Goal: Check status: Check status

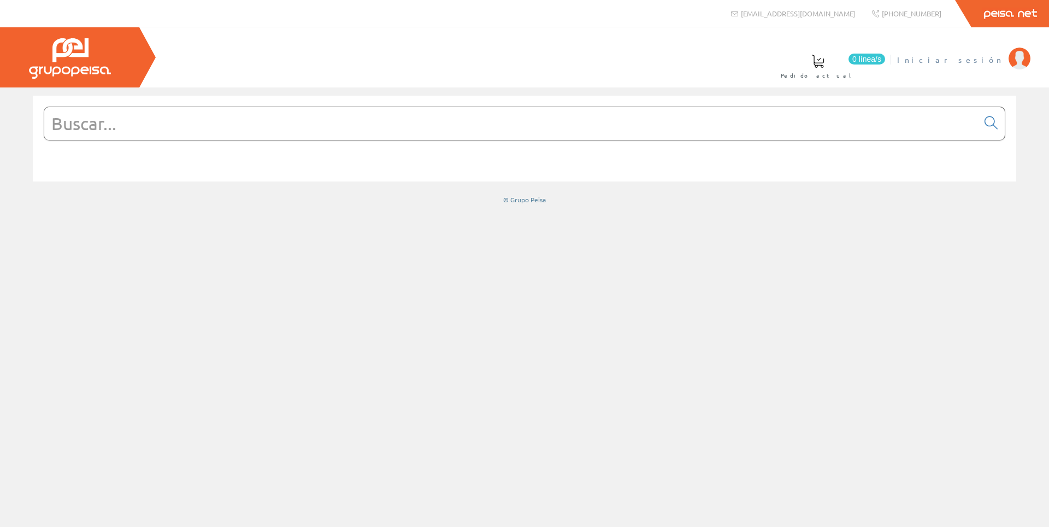
click at [980, 61] on span "Iniciar sesión" at bounding box center [950, 59] width 106 height 11
click at [966, 62] on span "[PERSON_NAME] [PERSON_NAME]" at bounding box center [900, 59] width 207 height 11
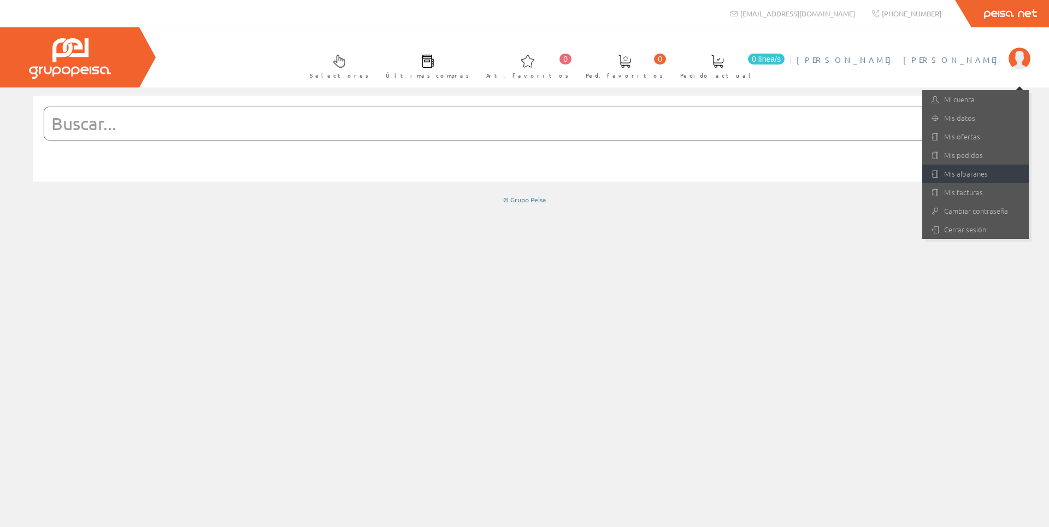
click at [977, 175] on link "Mis albaranes" at bounding box center [976, 174] width 107 height 19
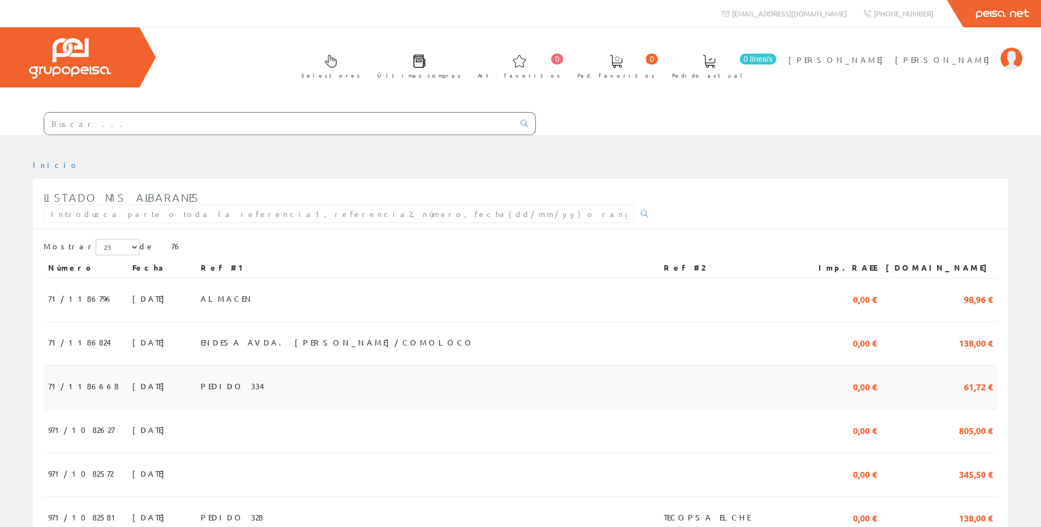
click at [132, 389] on span "04/08/2025" at bounding box center [151, 386] width 38 height 19
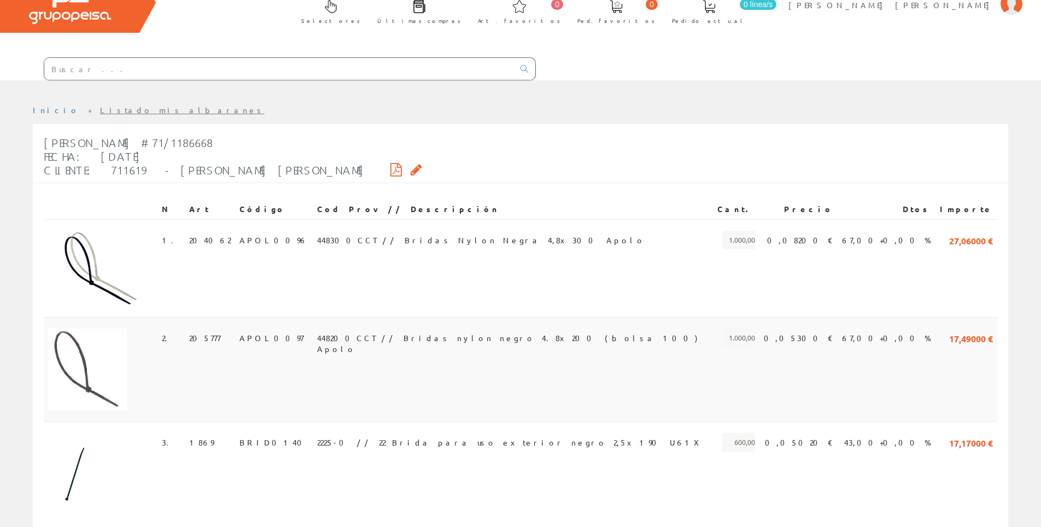
scroll to position [109, 0]
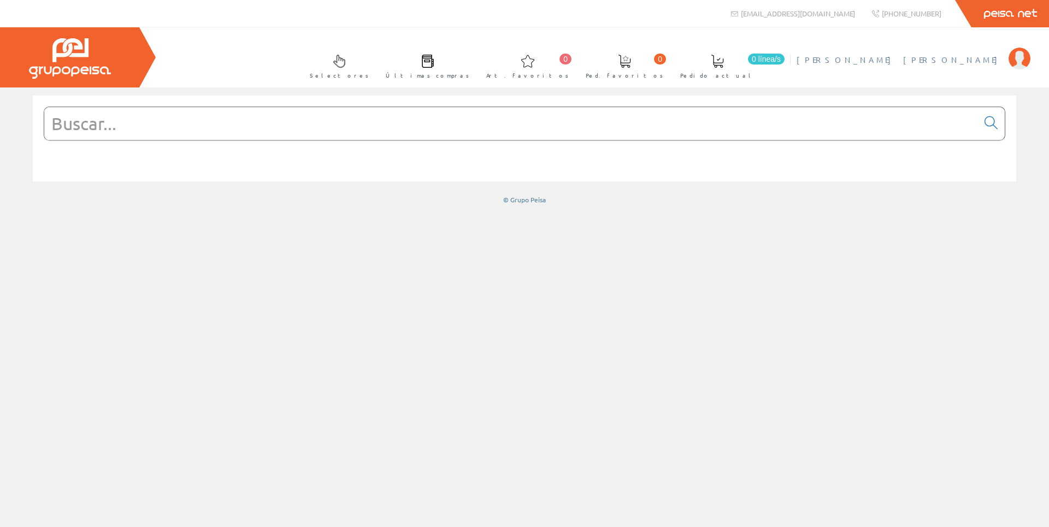
click at [917, 63] on span "[PERSON_NAME] [PERSON_NAME]" at bounding box center [900, 59] width 207 height 11
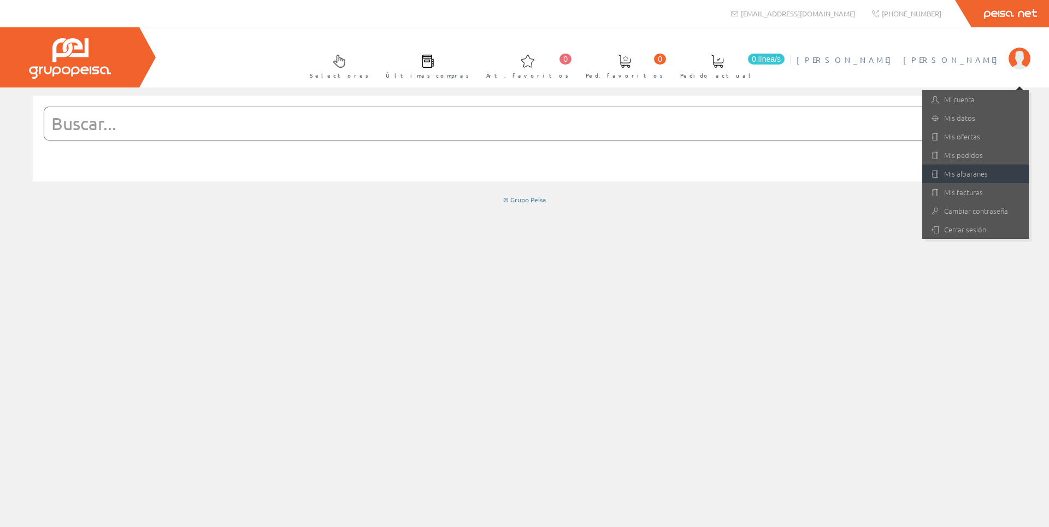
click at [970, 176] on link "Mis albaranes" at bounding box center [976, 174] width 107 height 19
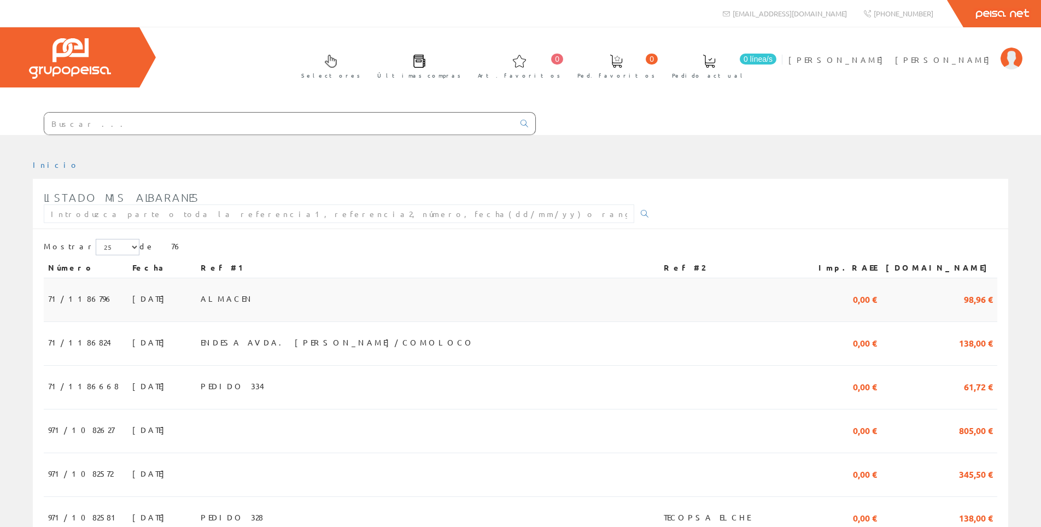
click at [85, 299] on span "71/1186796" at bounding box center [80, 298] width 65 height 19
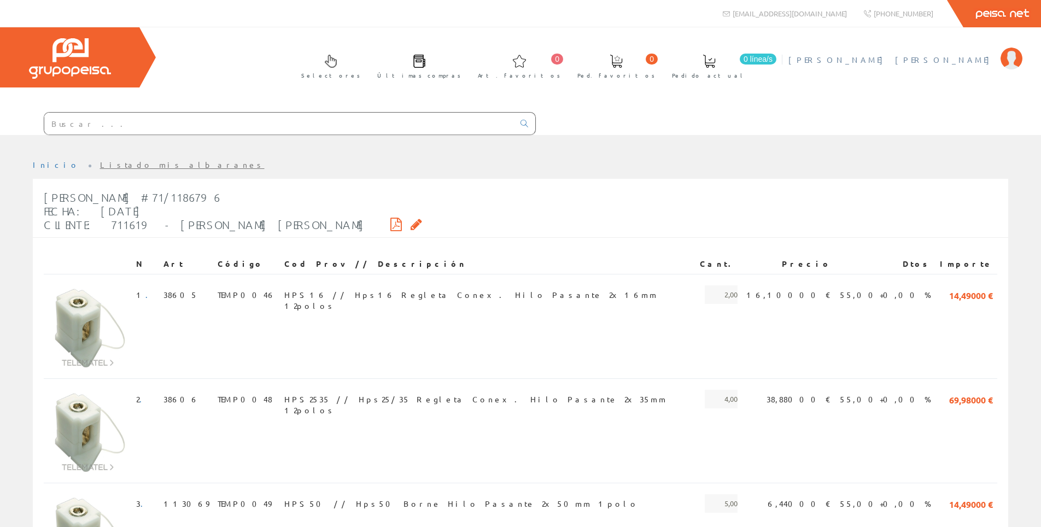
click at [976, 62] on span "[PERSON_NAME] [PERSON_NAME]" at bounding box center [891, 59] width 207 height 11
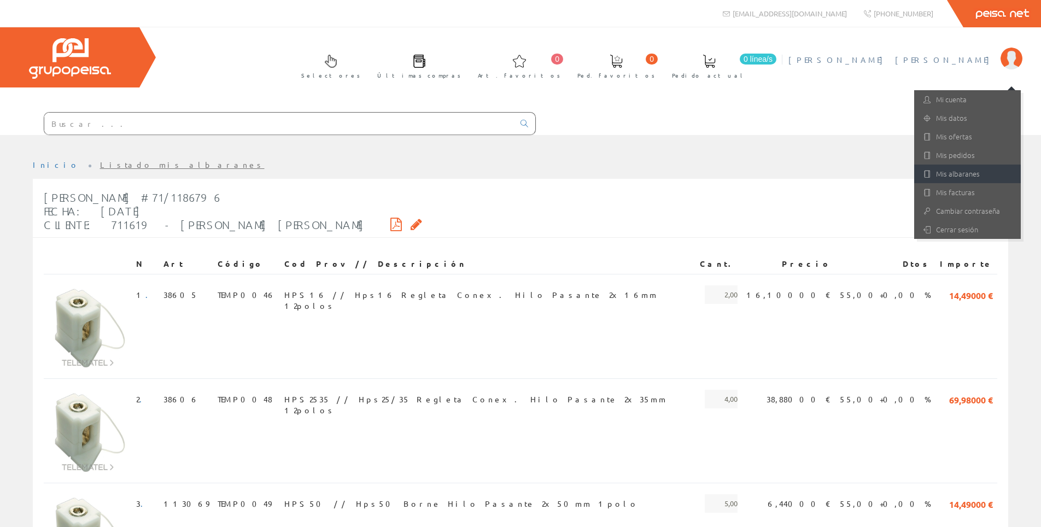
click at [959, 172] on link "Mis albaranes" at bounding box center [967, 174] width 107 height 19
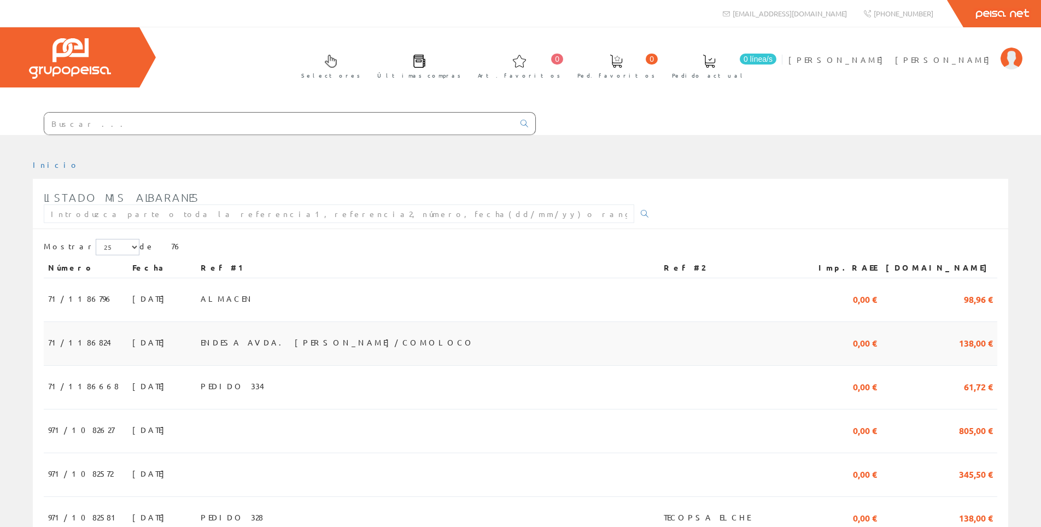
click at [246, 349] on span "ENDESA AVDA. JOAQUIN BLUME BAR/COMOLOCO" at bounding box center [338, 342] width 274 height 19
